Goal: Transaction & Acquisition: Obtain resource

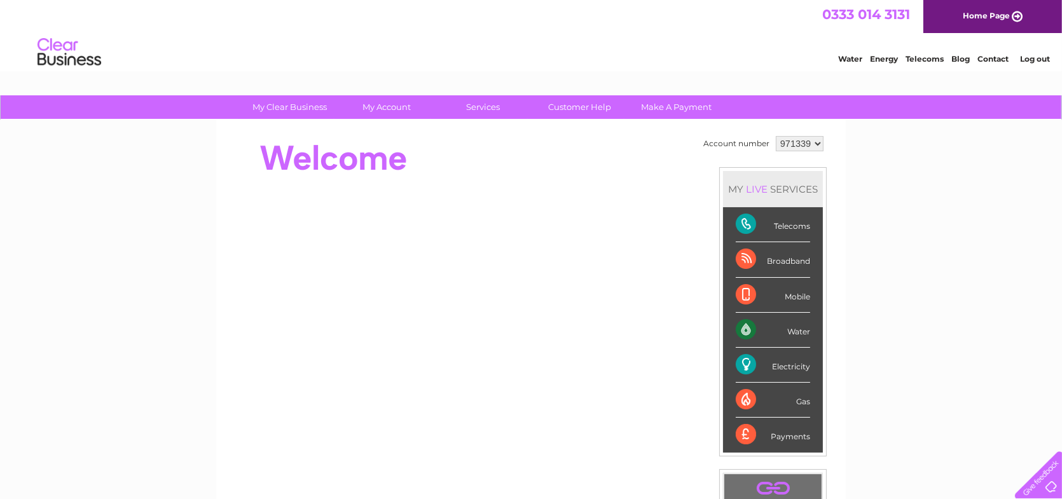
click at [1043, 55] on link "Log out" at bounding box center [1035, 59] width 30 height 10
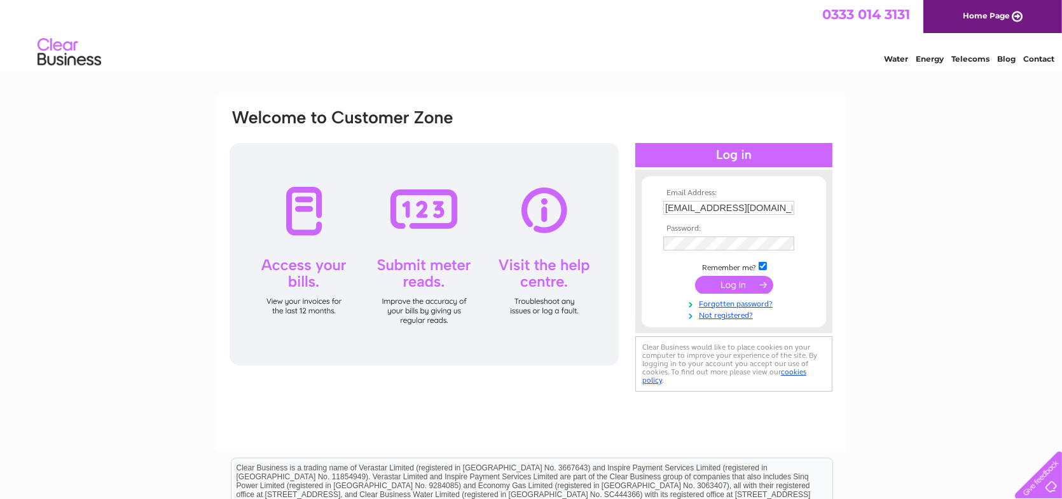
click at [776, 209] on input "valentina@vaporever.co.uk" at bounding box center [728, 208] width 131 height 14
type input "mike@vaporever.co.uk"
click at [732, 282] on input "submit" at bounding box center [734, 285] width 78 height 18
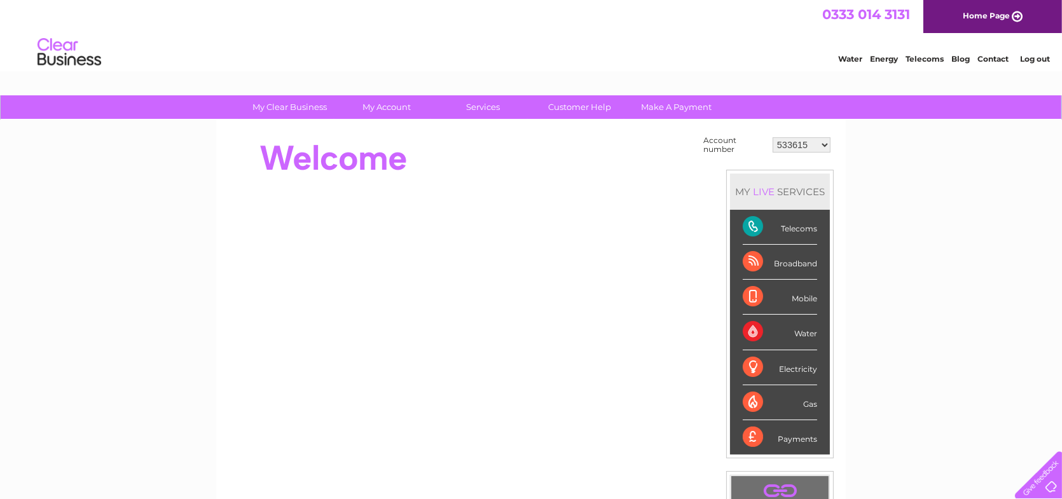
click at [802, 142] on select "533615 1099997 30267359" at bounding box center [802, 144] width 58 height 15
select select "1099997"
click at [773, 137] on select "533615 1099997 30267359" at bounding box center [802, 144] width 58 height 15
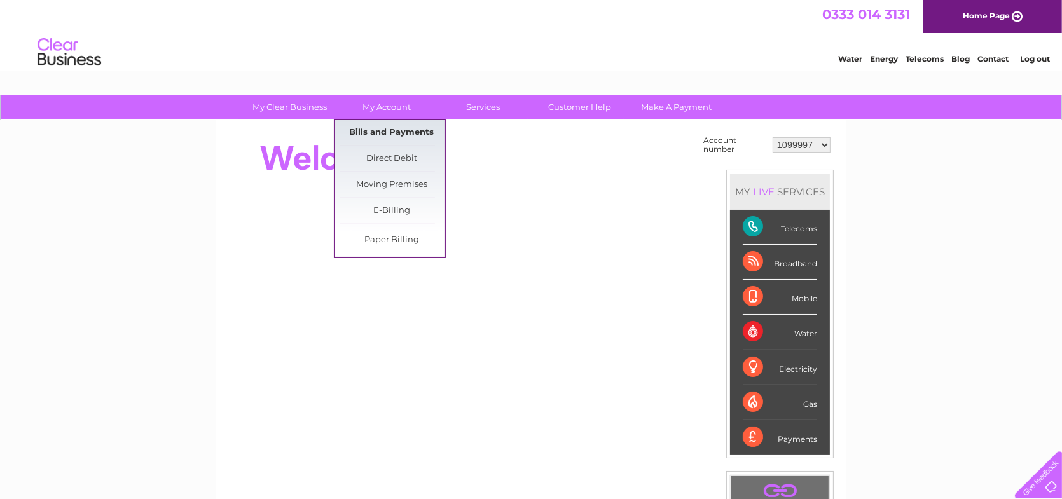
click at [381, 132] on link "Bills and Payments" at bounding box center [392, 132] width 105 height 25
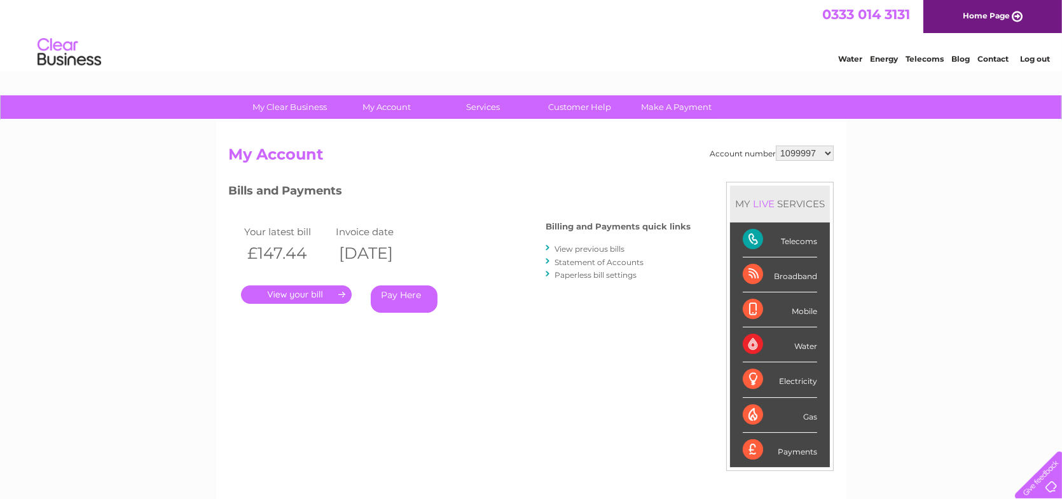
click at [585, 241] on div "Billing and Payments quick links View previous bills Statement of Accounts Pape…" at bounding box center [618, 251] width 145 height 83
click at [585, 246] on link "View previous bills" at bounding box center [589, 249] width 70 height 10
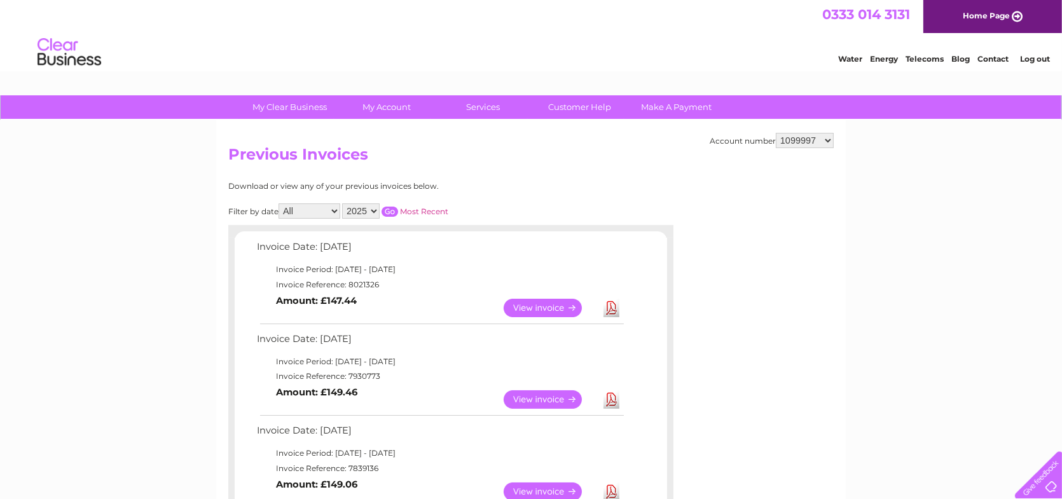
click at [607, 305] on link "Download" at bounding box center [611, 308] width 16 height 18
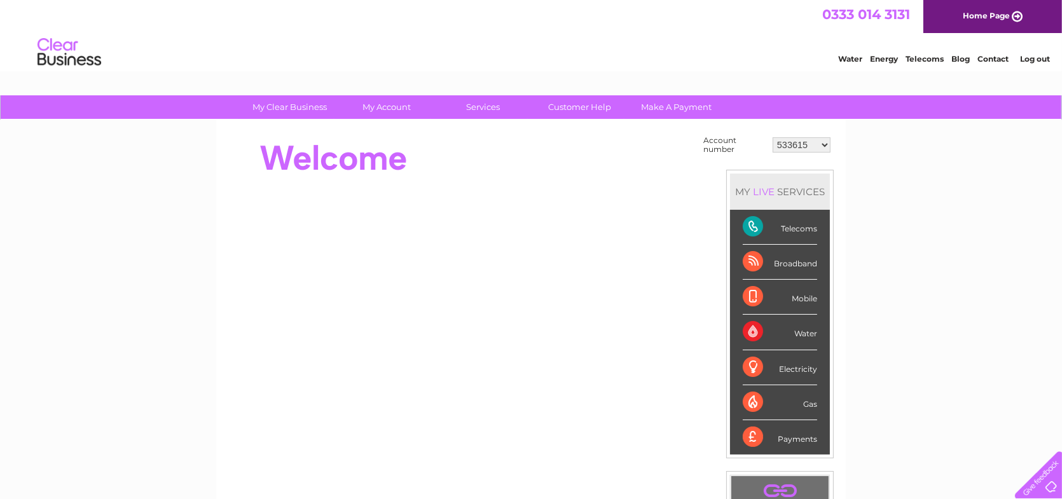
click at [825, 144] on select "533615 1099997 30267359" at bounding box center [802, 144] width 58 height 15
select select "30267359"
click at [773, 137] on select "533615 1099997 30267359" at bounding box center [802, 144] width 58 height 15
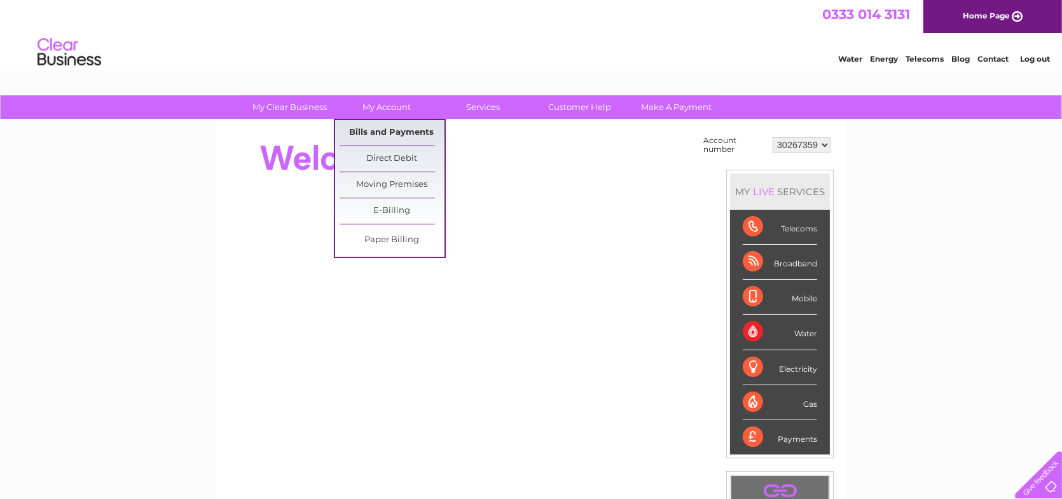
click at [376, 136] on link "Bills and Payments" at bounding box center [392, 132] width 105 height 25
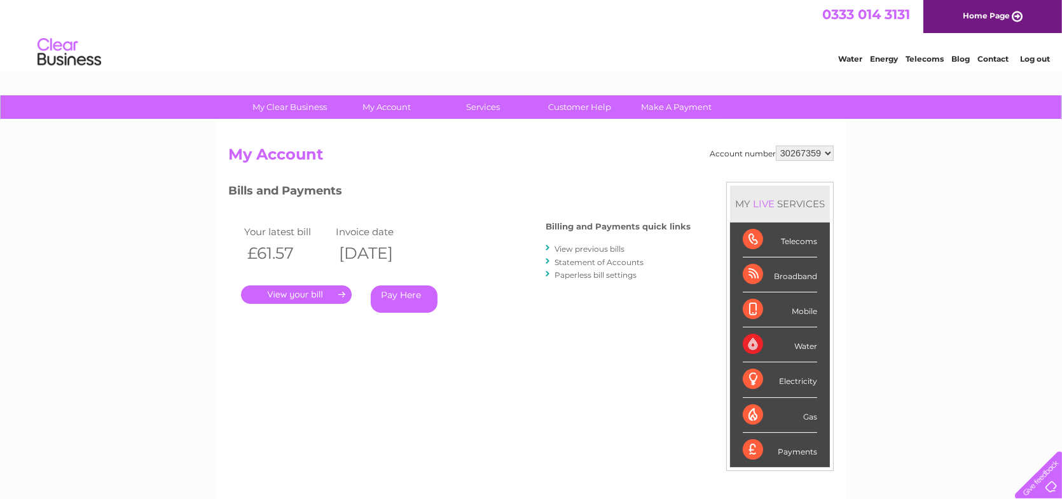
click at [575, 245] on link "View previous bills" at bounding box center [589, 249] width 70 height 10
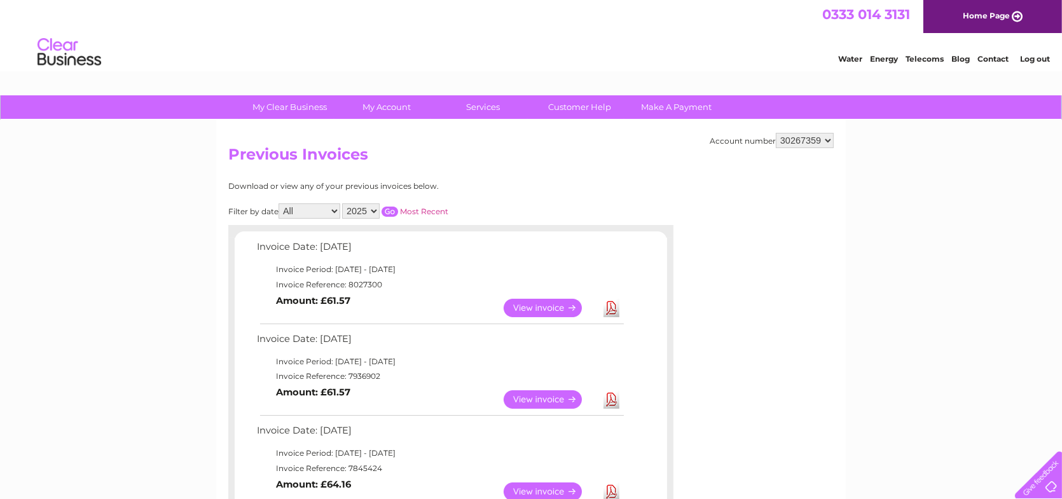
click at [610, 309] on link "Download" at bounding box center [611, 308] width 16 height 18
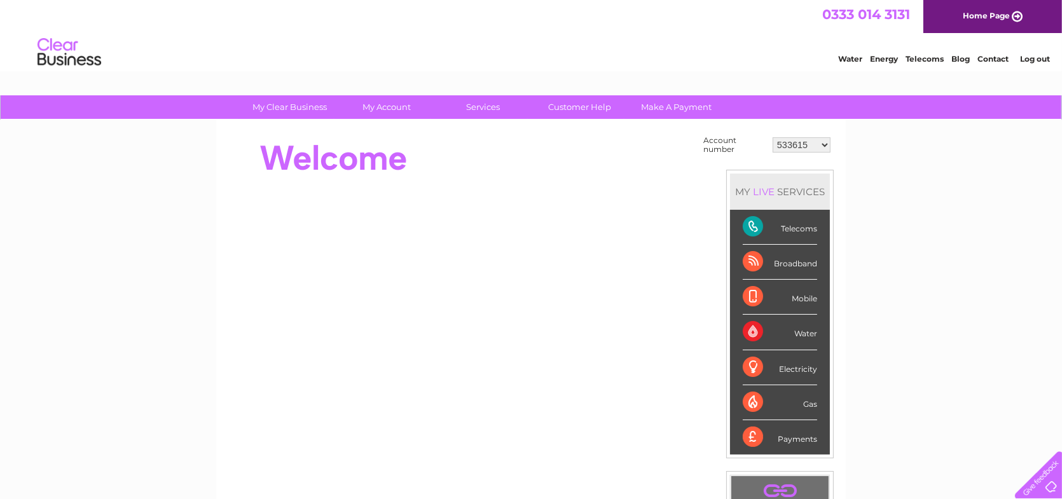
click at [1036, 59] on link "Log out" at bounding box center [1035, 59] width 30 height 10
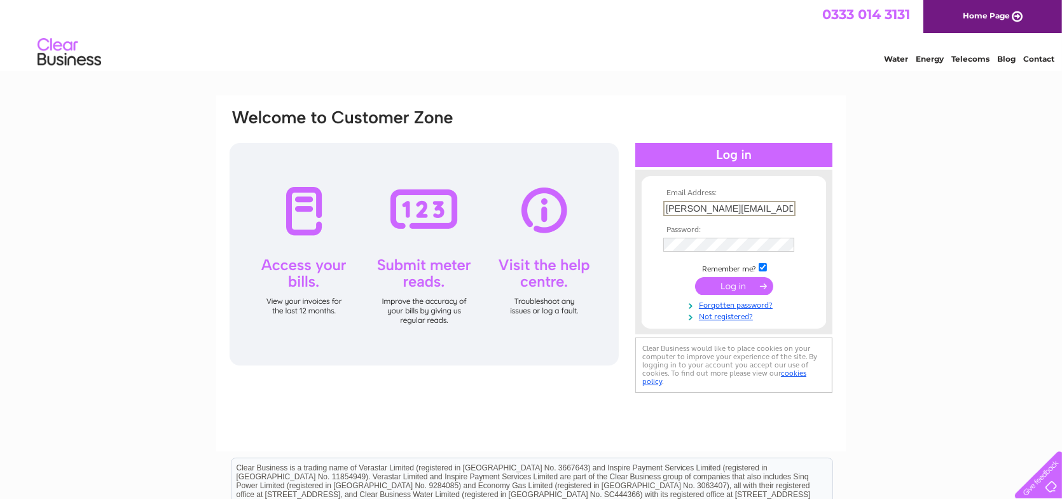
click at [756, 209] on input "mike@vaporever.co.uk" at bounding box center [729, 208] width 132 height 15
type input "clare@vaporever.co.uk"
click at [730, 286] on input "submit" at bounding box center [734, 286] width 78 height 18
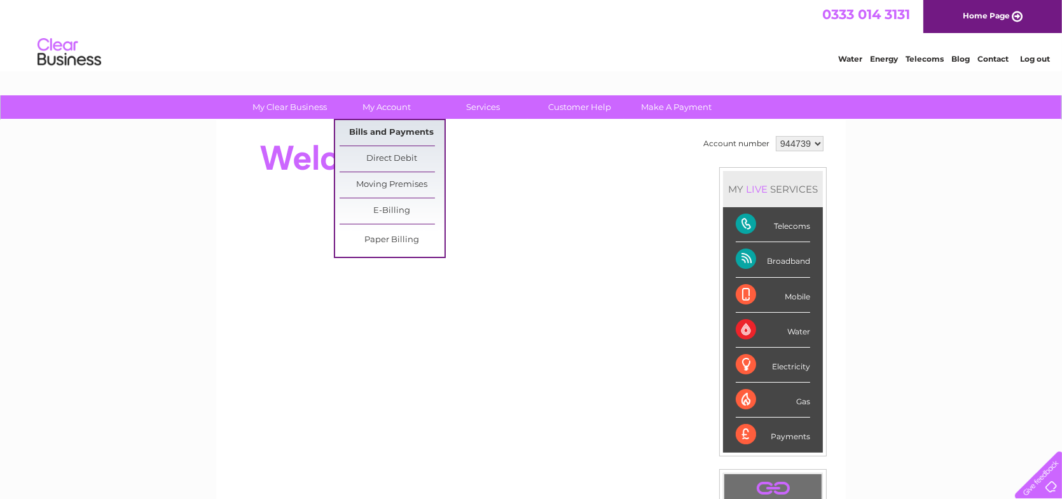
click at [371, 134] on link "Bills and Payments" at bounding box center [392, 132] width 105 height 25
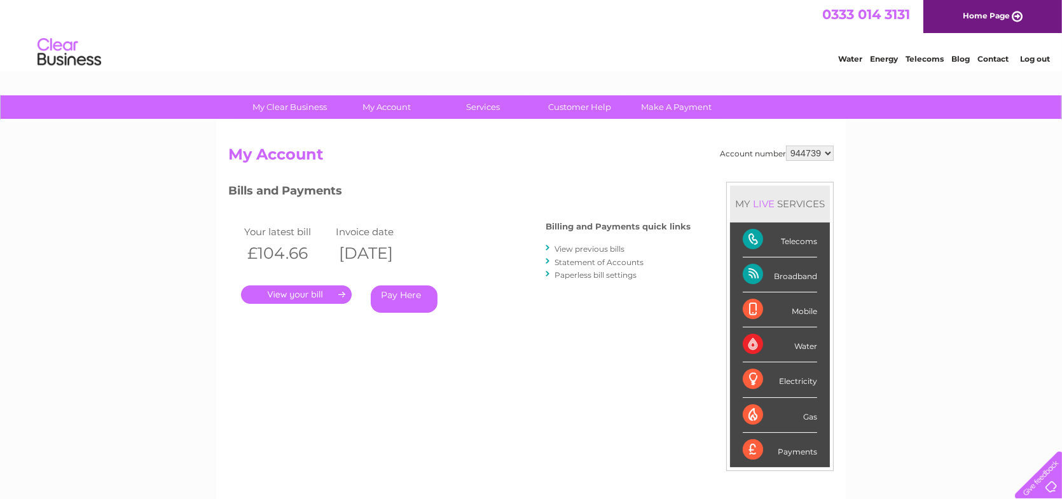
click at [594, 249] on link "View previous bills" at bounding box center [589, 249] width 70 height 10
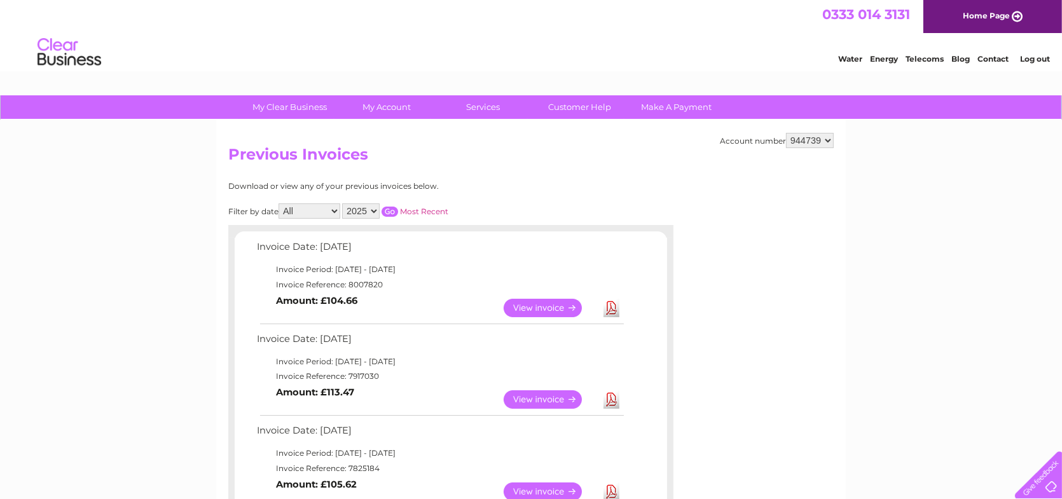
click at [613, 312] on link "Download" at bounding box center [611, 308] width 16 height 18
